Goal: Complete application form

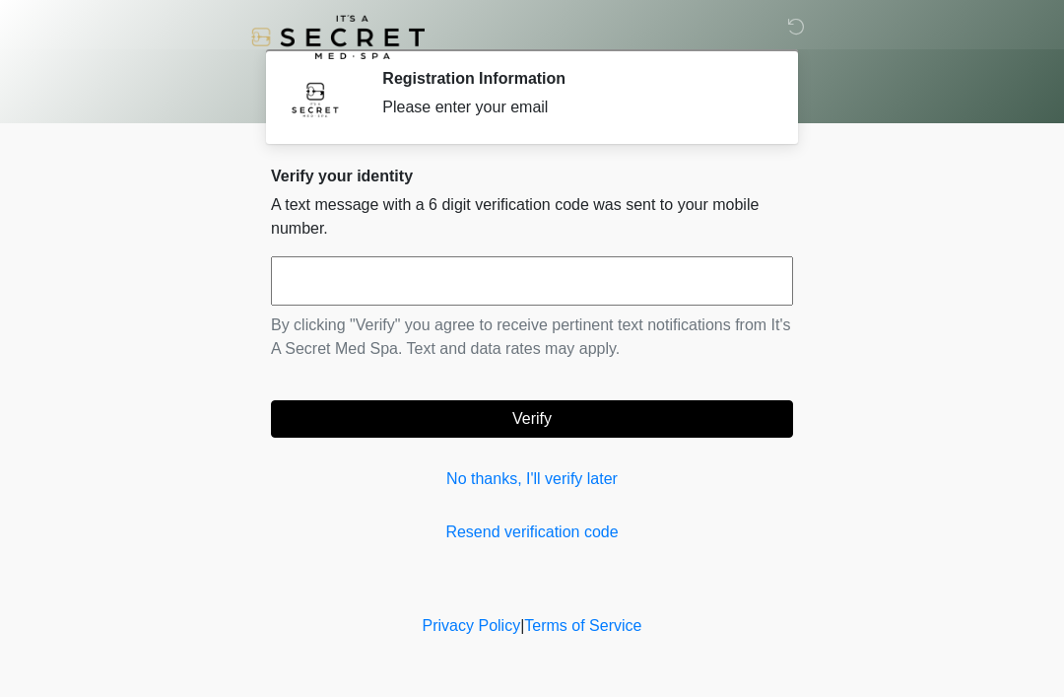
click at [505, 287] on input "text" at bounding box center [532, 280] width 522 height 49
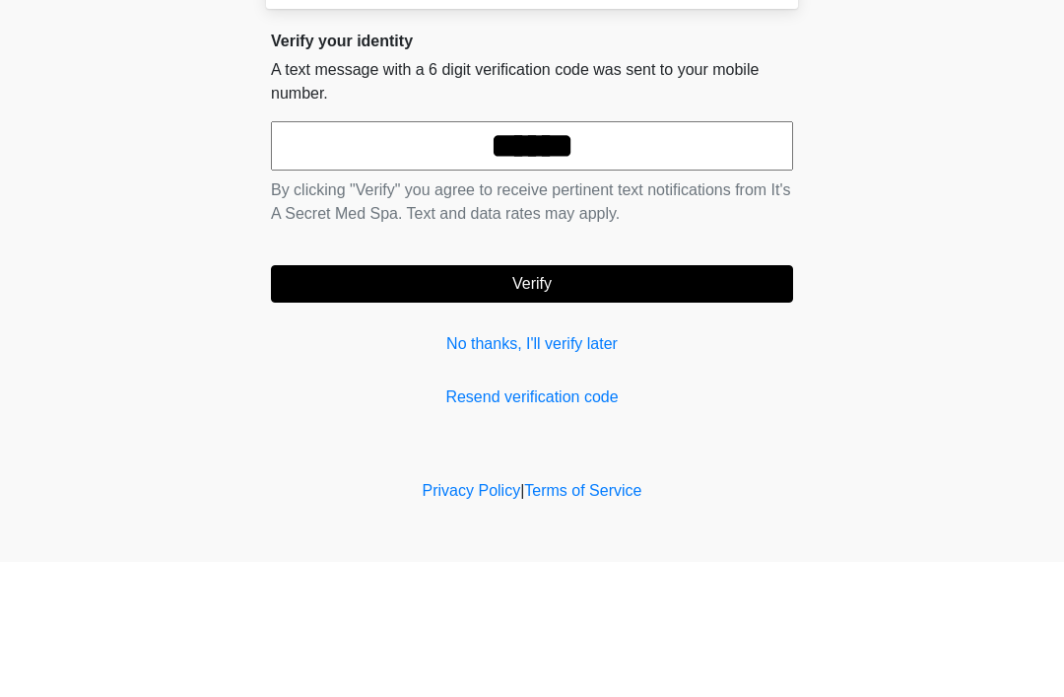
type input "******"
click at [641, 400] on button "Verify" at bounding box center [532, 418] width 522 height 37
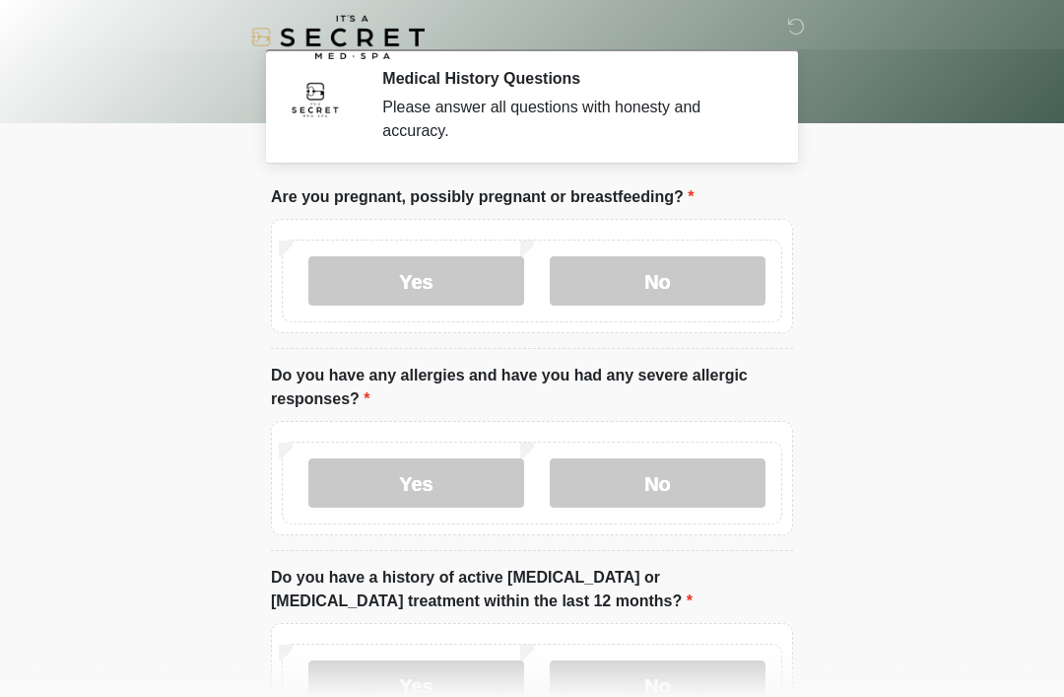
click at [696, 283] on label "No" at bounding box center [658, 280] width 216 height 49
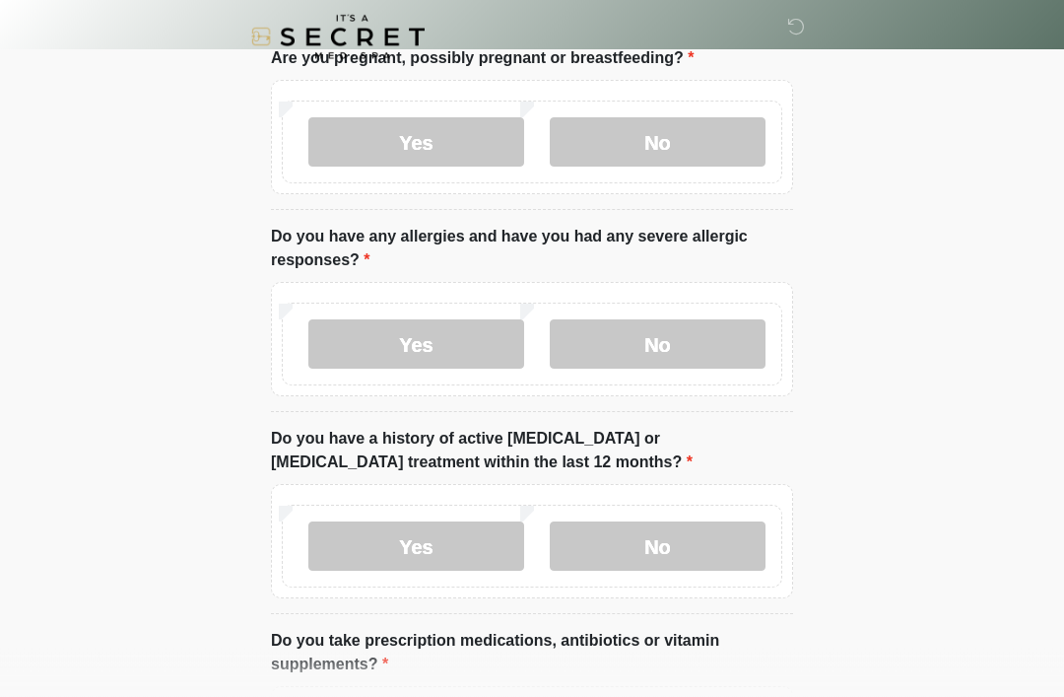
scroll to position [141, 0]
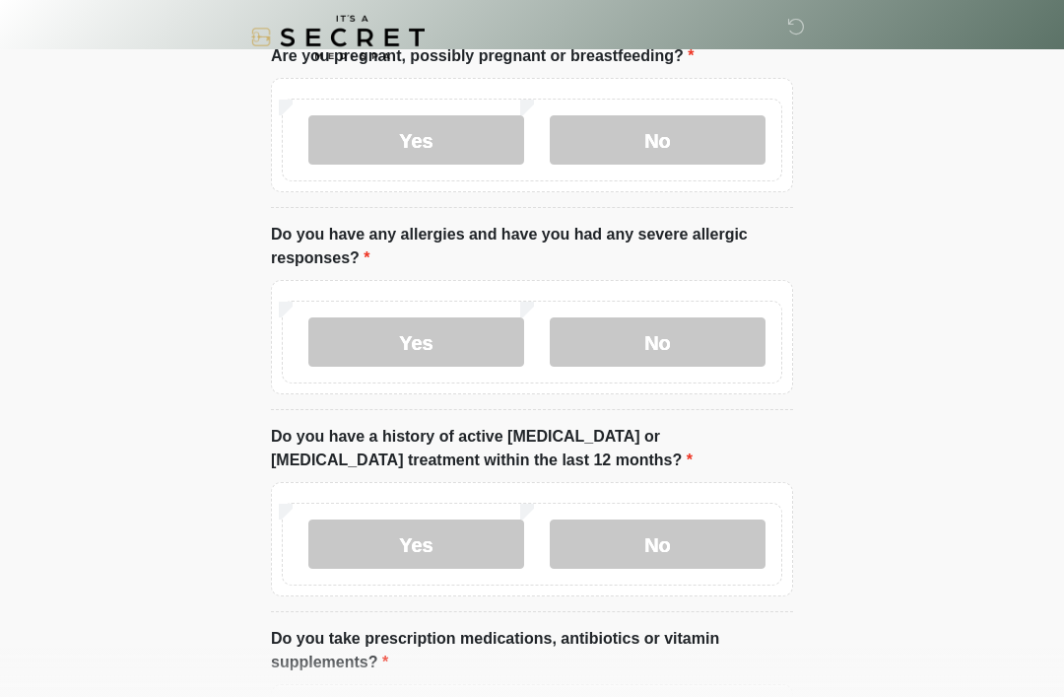
click at [634, 350] on label "No" at bounding box center [658, 341] width 216 height 49
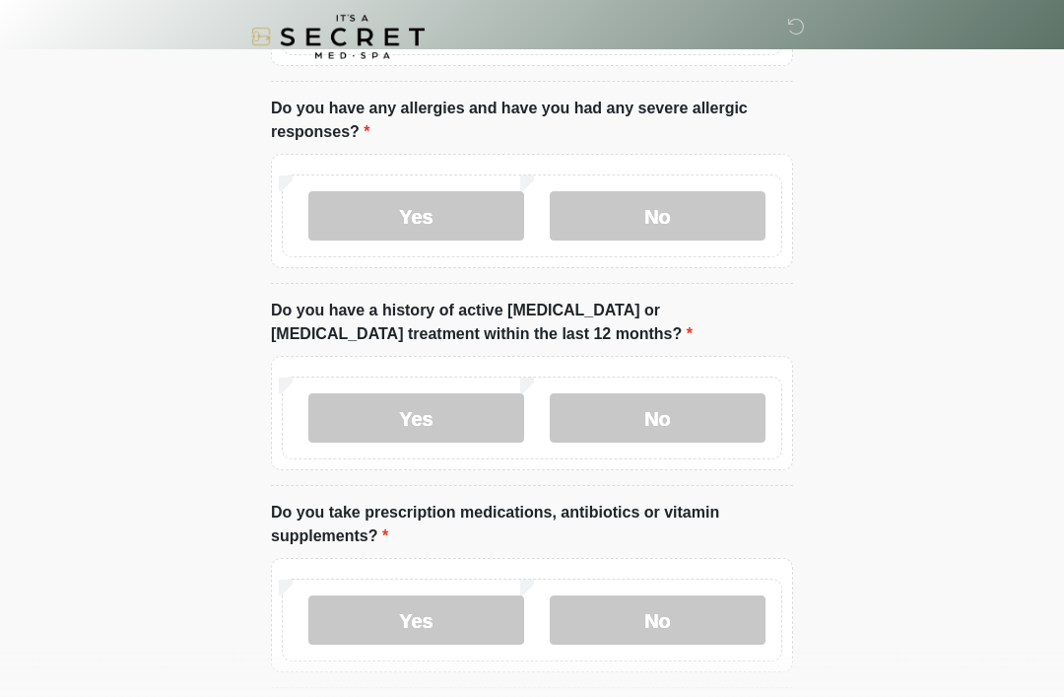
click at [676, 423] on label "No" at bounding box center [658, 418] width 216 height 49
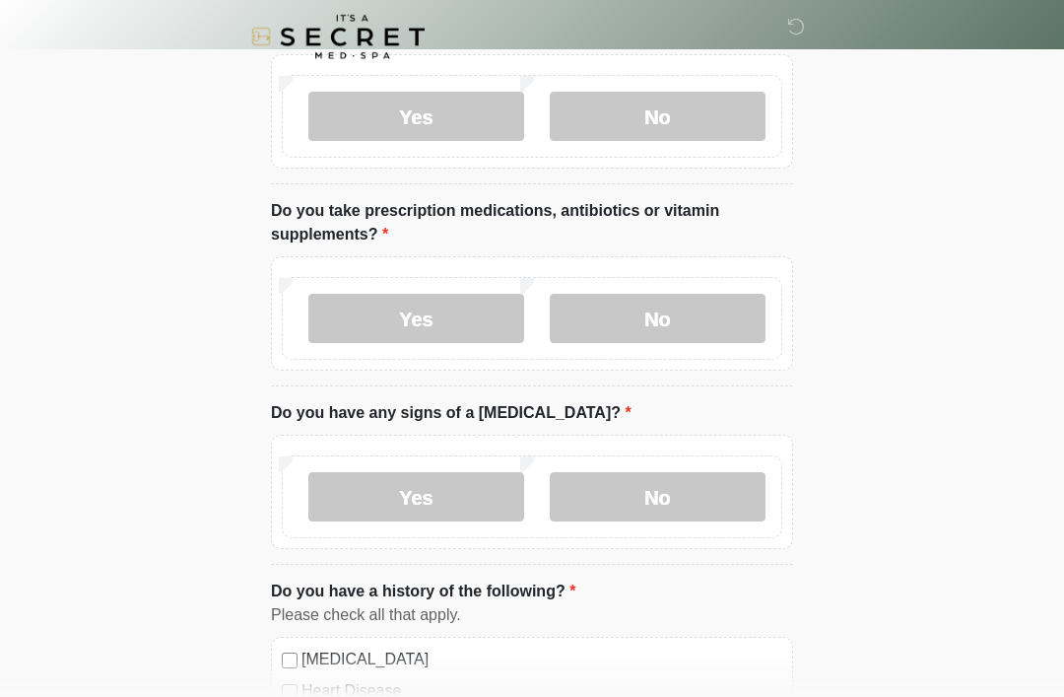
scroll to position [570, 0]
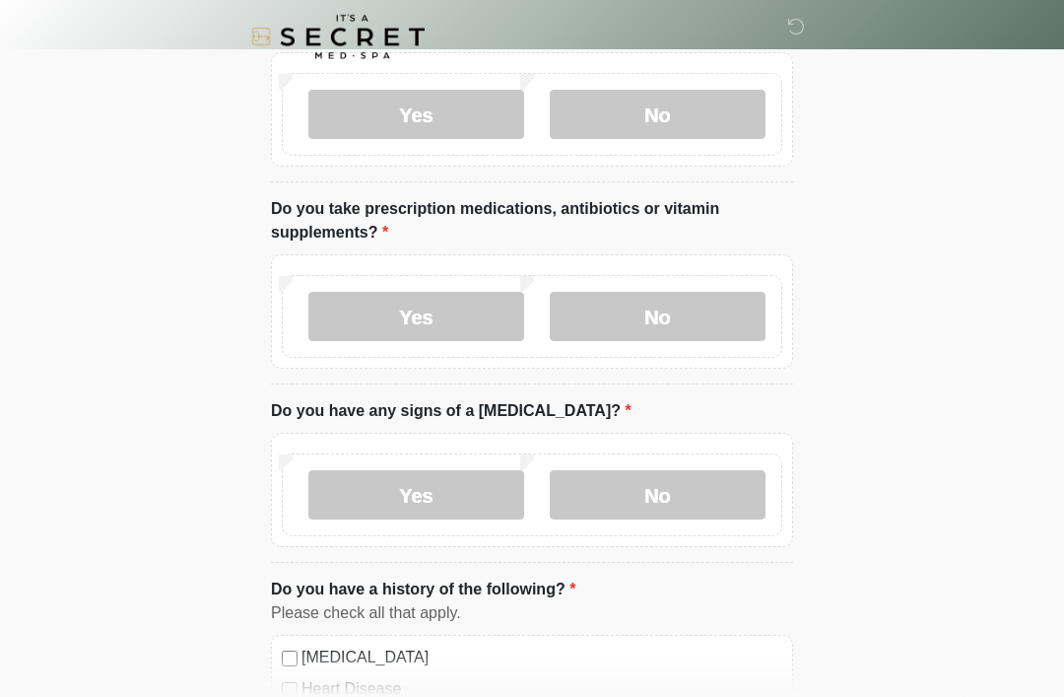
click at [697, 494] on label "No" at bounding box center [658, 495] width 216 height 49
click at [714, 299] on label "No" at bounding box center [658, 316] width 216 height 49
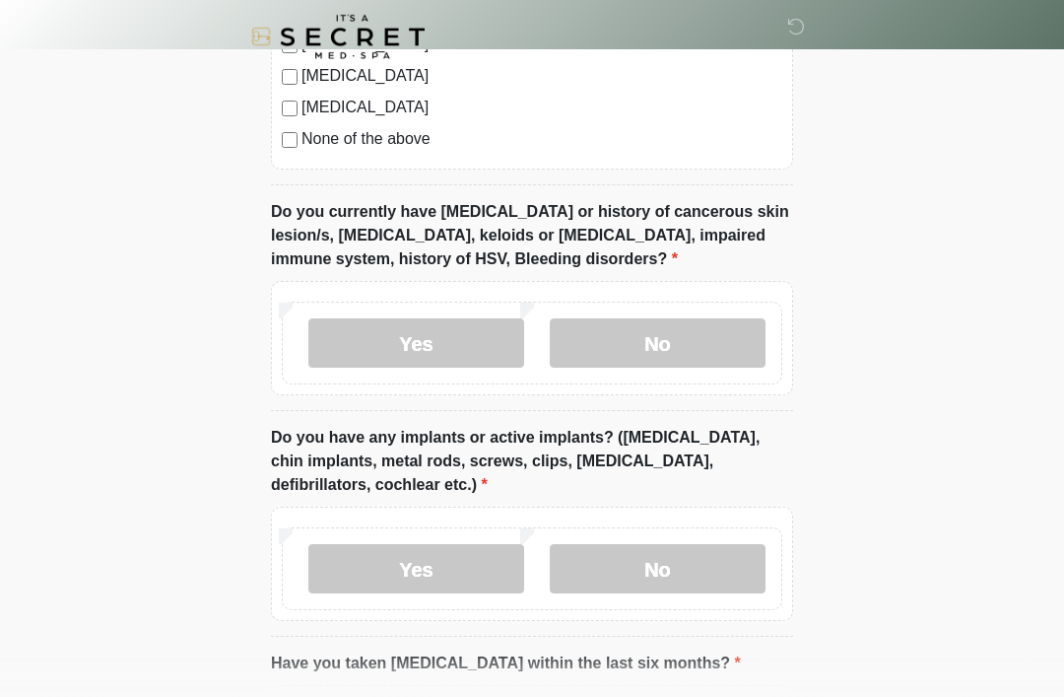
scroll to position [1436, 0]
click at [712, 318] on label "No" at bounding box center [658, 342] width 216 height 49
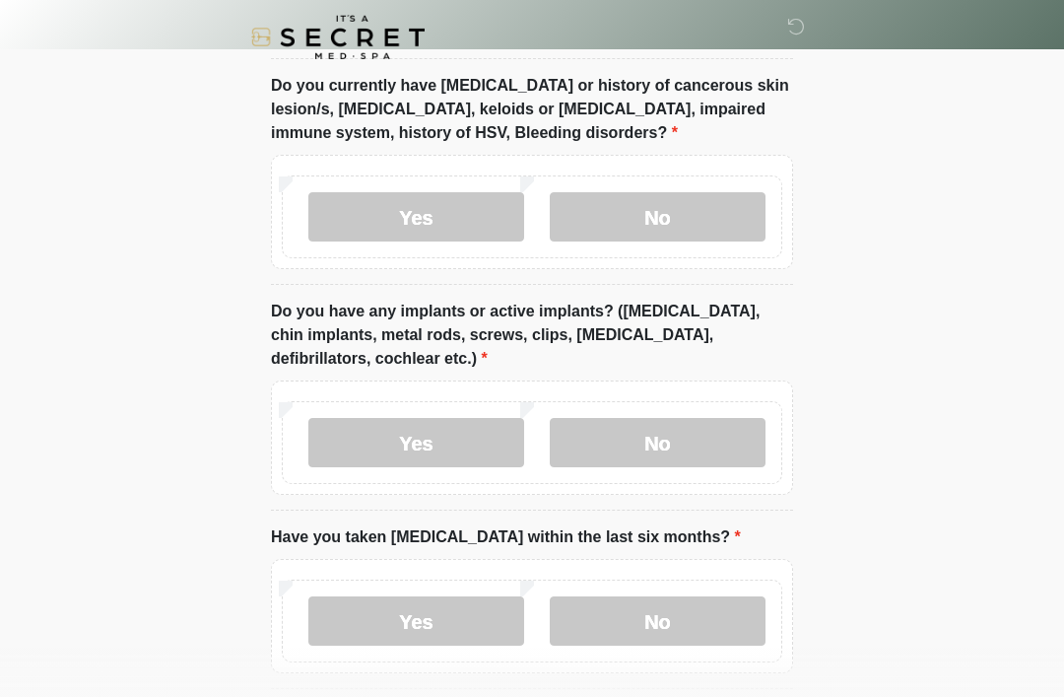
scroll to position [1647, 0]
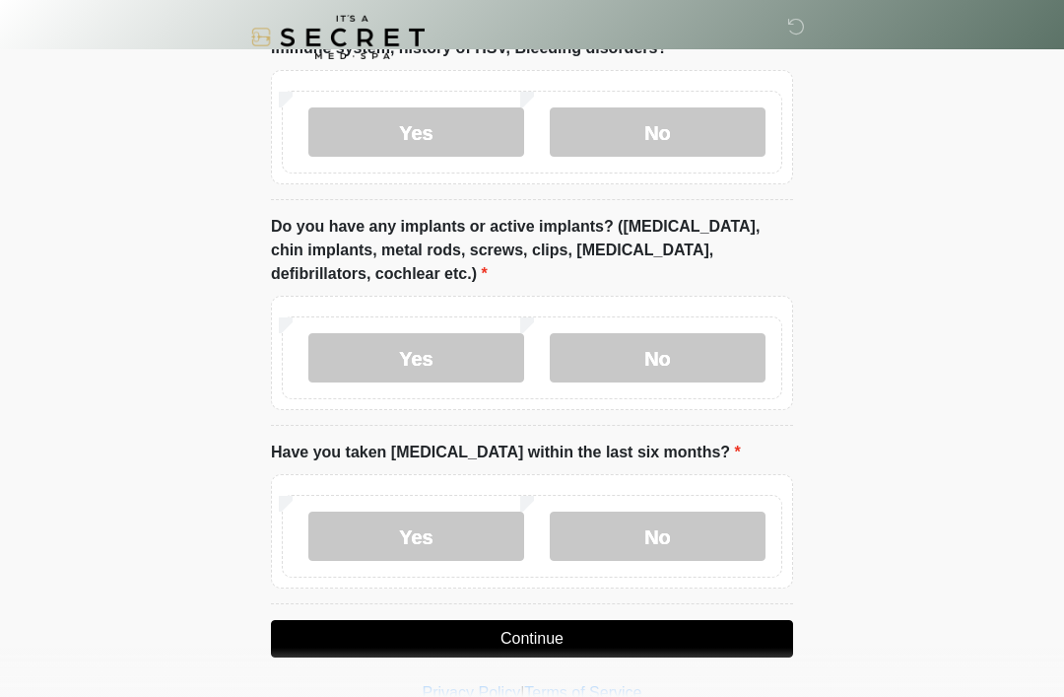
click at [703, 325] on div "Yes No" at bounding box center [532, 357] width 501 height 83
click at [708, 352] on label "No" at bounding box center [658, 357] width 216 height 49
click at [733, 511] on label "No" at bounding box center [658, 535] width 216 height 49
click at [656, 623] on button "Continue" at bounding box center [532, 638] width 522 height 37
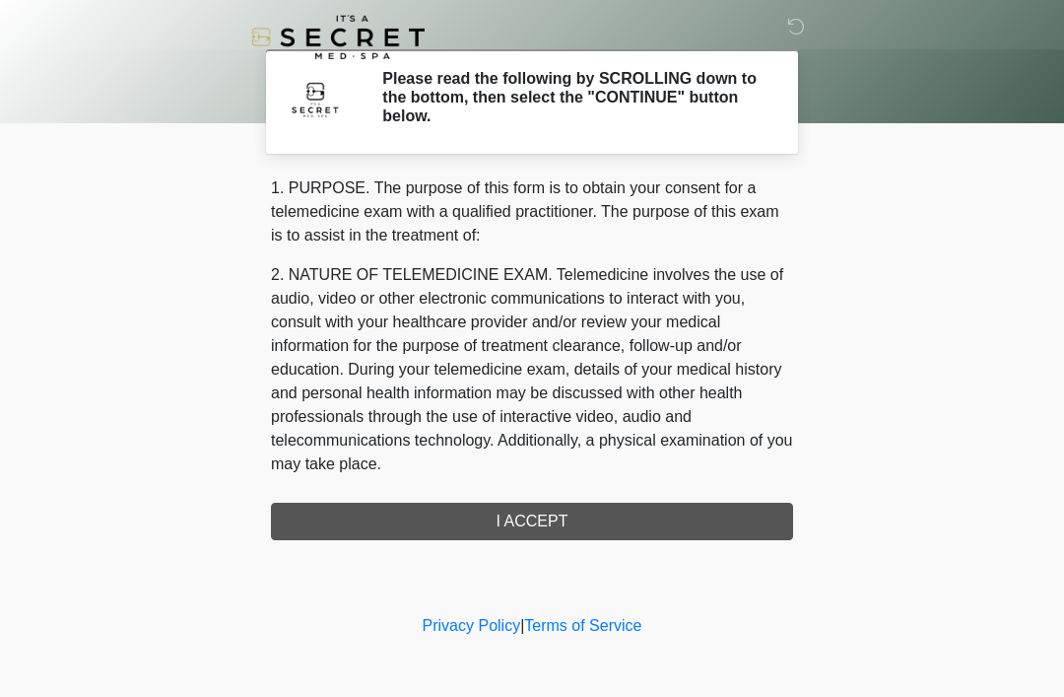
scroll to position [-25, 0]
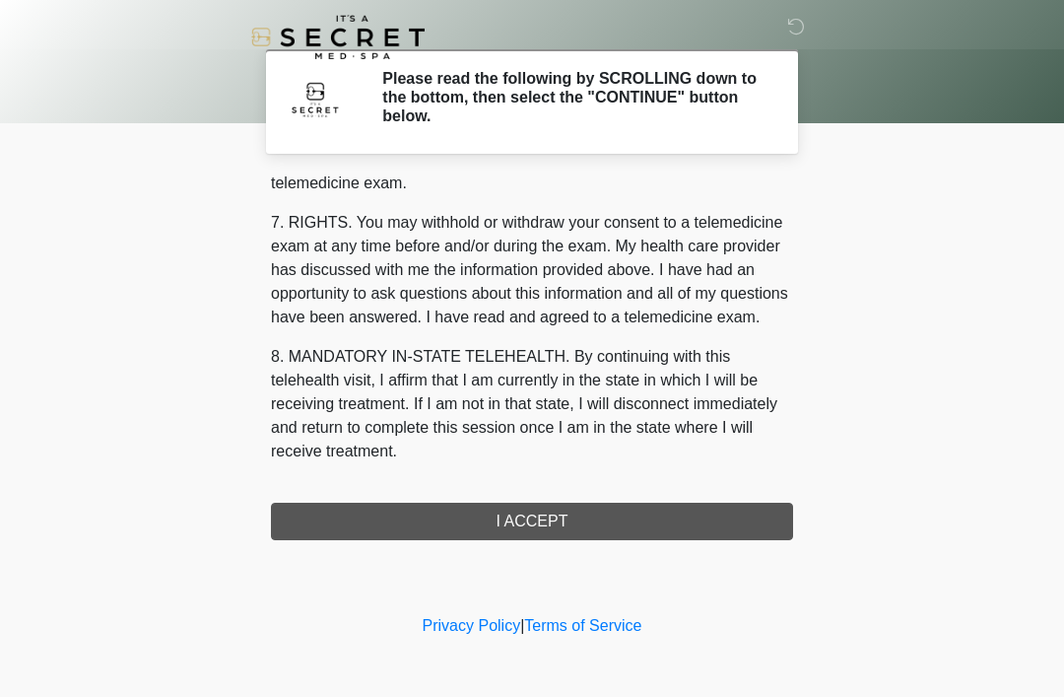
click at [736, 512] on div "1. PURPOSE. The purpose of this form is to obtain your consent for a telemedici…" at bounding box center [532, 358] width 522 height 364
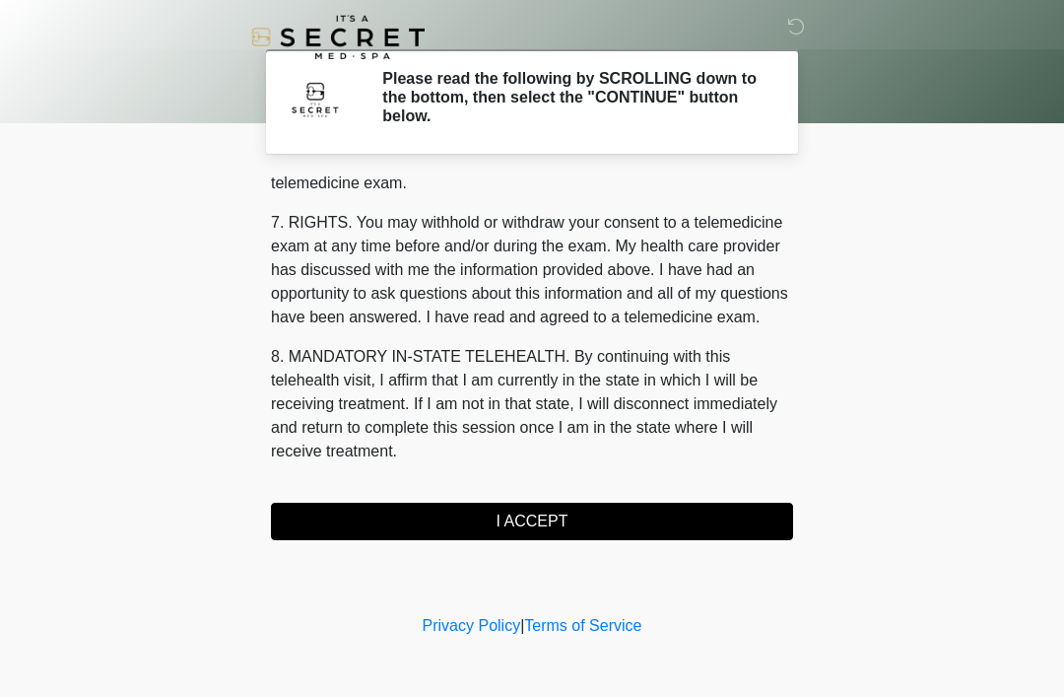
scroll to position [841, 0]
click at [620, 518] on button "I ACCEPT" at bounding box center [532, 521] width 522 height 37
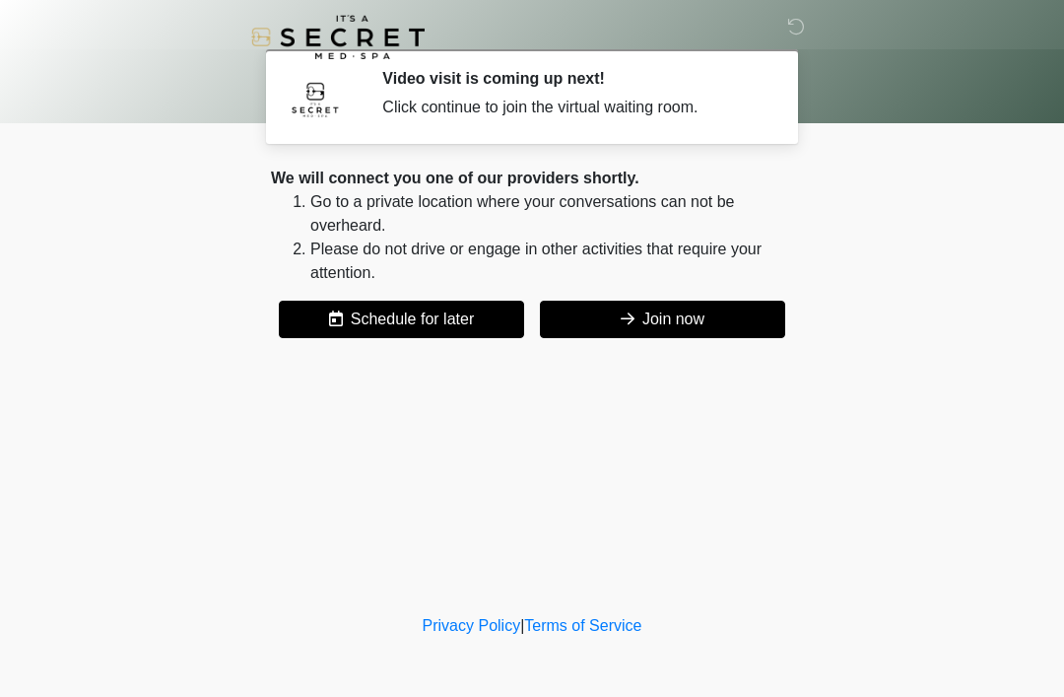
click at [729, 331] on button "Join now" at bounding box center [662, 319] width 245 height 37
